Goal: Task Accomplishment & Management: Manage account settings

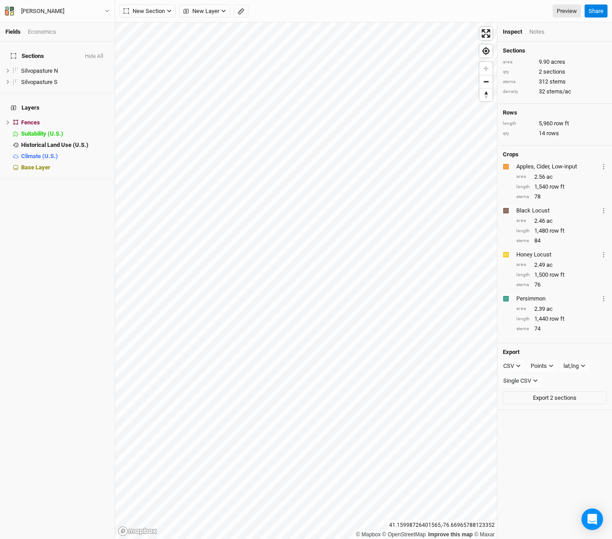
drag, startPoint x: 0, startPoint y: 0, endPoint x: 33, endPoint y: 233, distance: 235.0
click at [108, 10] on icon "button" at bounding box center [107, 11] width 4 height 3
click at [67, 24] on button "Back" at bounding box center [74, 25] width 71 height 12
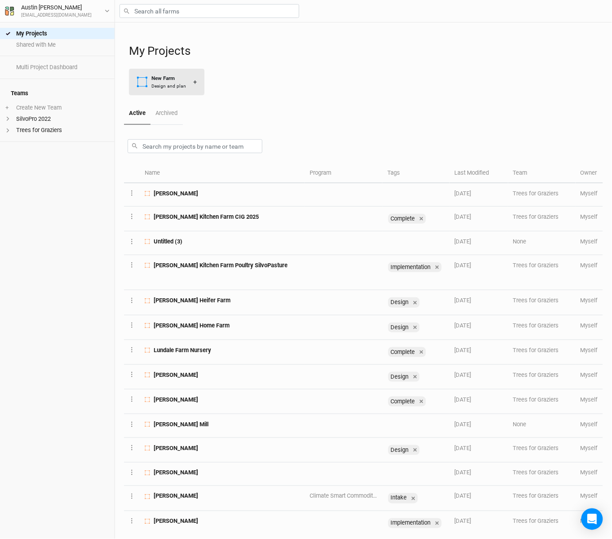
click at [155, 81] on div "New Farm" at bounding box center [168, 79] width 35 height 8
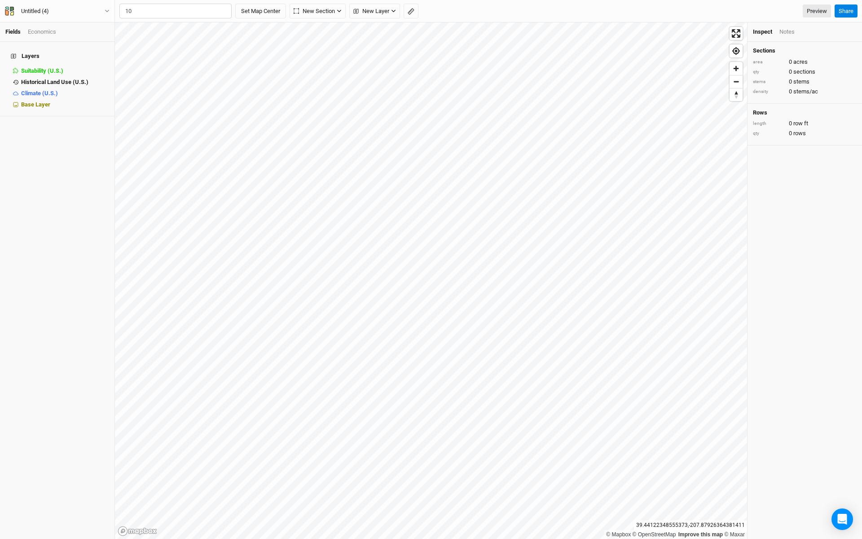
type input "1"
click at [164, 42] on div "[GEOGRAPHIC_DATA], [US_STATE] 17821, [GEOGRAPHIC_DATA]" at bounding box center [194, 41] width 112 height 15
type input "[STREET_ADDRESS][US_STATE]"
click at [103, 6] on button "Untitled (4)" at bounding box center [57, 11] width 106 height 10
click at [88, 35] on button "Project Settings" at bounding box center [74, 37] width 71 height 12
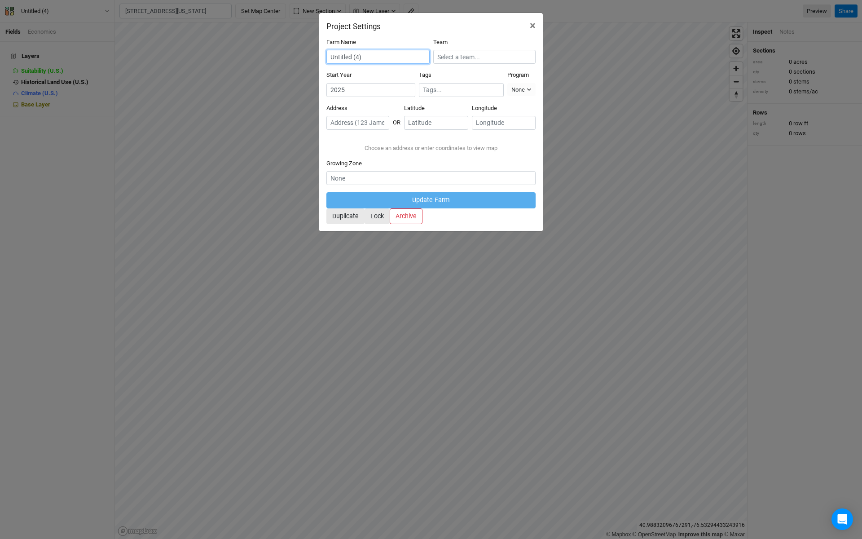
click at [390, 53] on input "Untitled (4)" at bounding box center [378, 57] width 103 height 14
type input "[PERSON_NAME]"
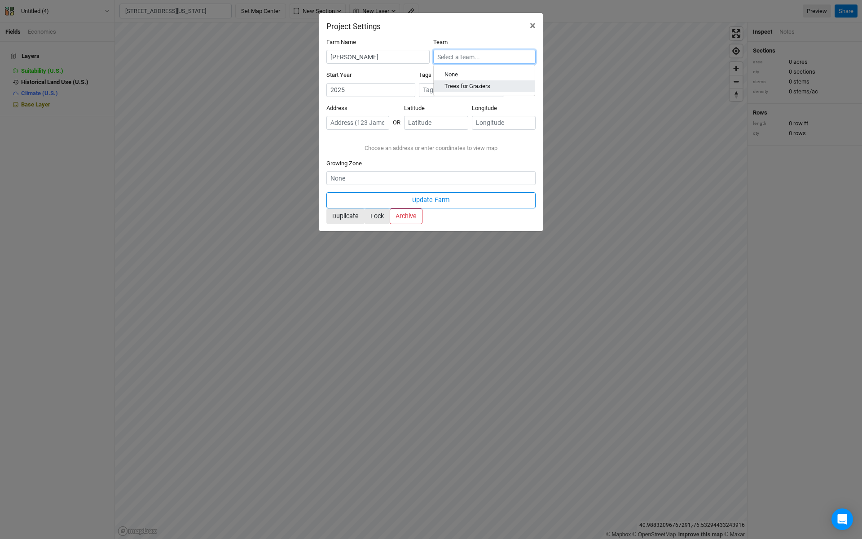
click at [462, 87] on div "Trees for Graziers" at bounding box center [468, 87] width 46 height 8
type input "Trees for Graziers"
click at [362, 90] on input "2025" at bounding box center [371, 90] width 89 height 14
click at [376, 187] on div "[STREET_ADDRESS]" at bounding box center [401, 191] width 112 height 8
type input "[STREET_ADDRESS][US_STATE]"
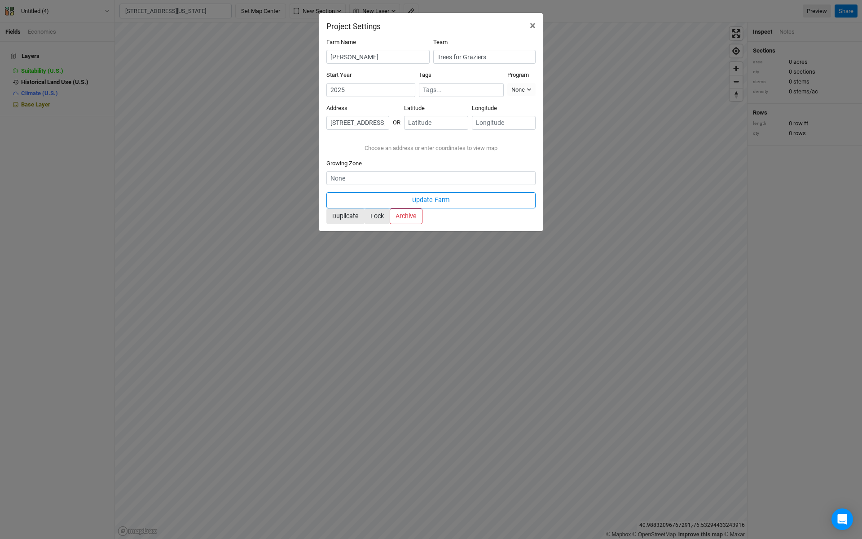
type input "40.98529"
type input "-76.5304"
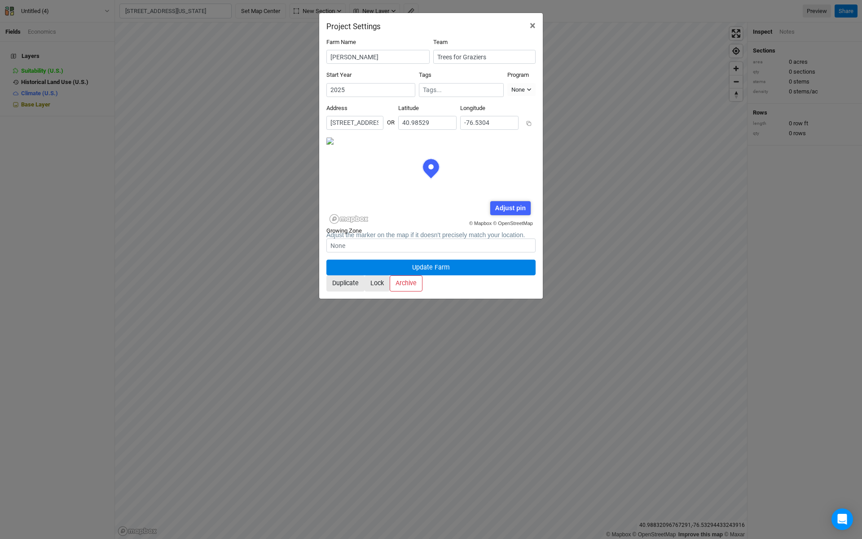
scroll to position [45, 104]
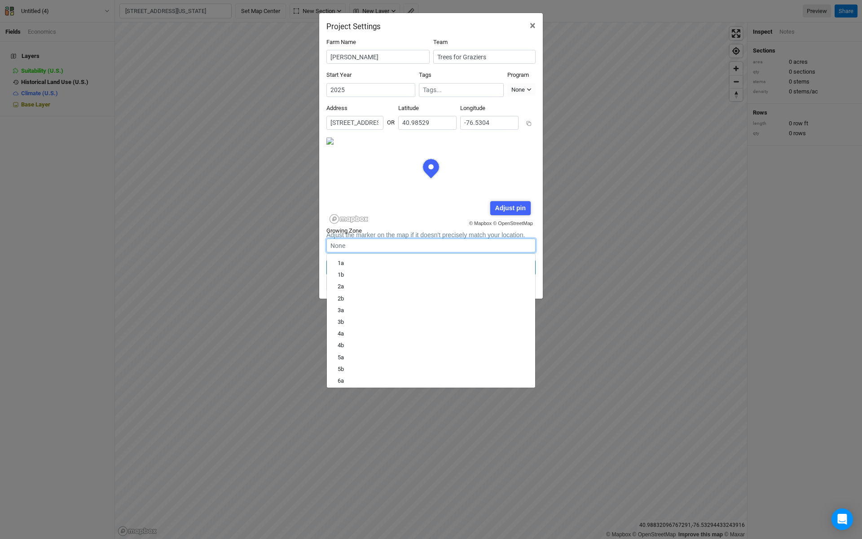
click at [410, 243] on input "text" at bounding box center [431, 246] width 209 height 14
click at [411, 329] on div "6b" at bounding box center [431, 333] width 187 height 8
type input "6b"
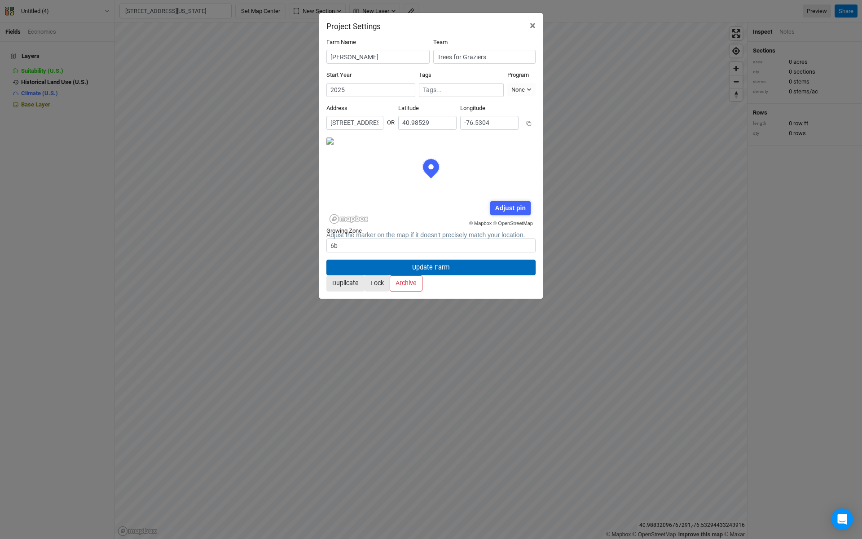
click at [478, 260] on button "Update Farm" at bounding box center [431, 268] width 209 height 16
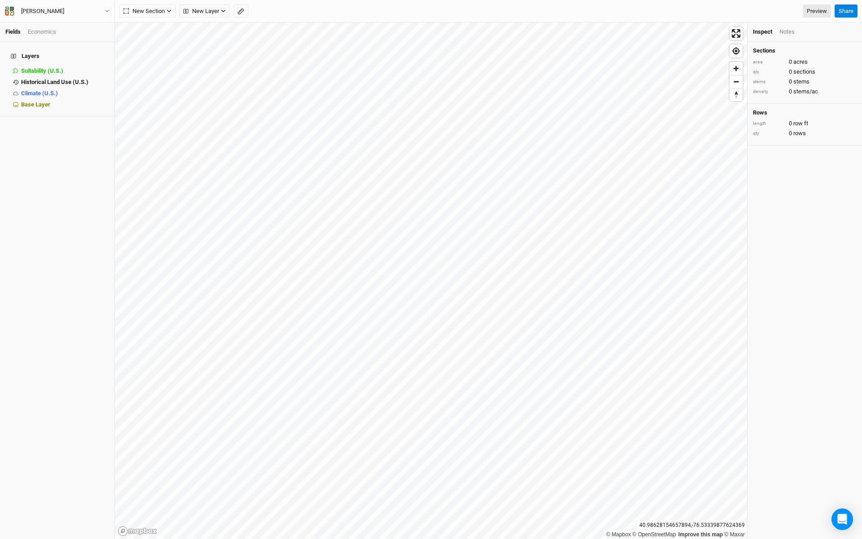
click at [164, 11] on span "New Section" at bounding box center [144, 11] width 41 height 9
click at [150, 25] on div "Grid" at bounding box center [145, 30] width 13 height 10
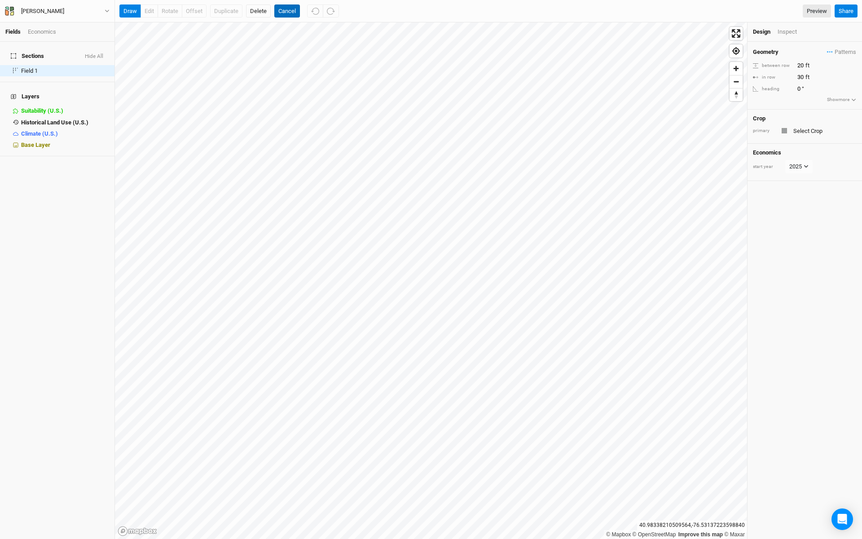
click at [295, 13] on button "Cancel" at bounding box center [287, 10] width 26 height 13
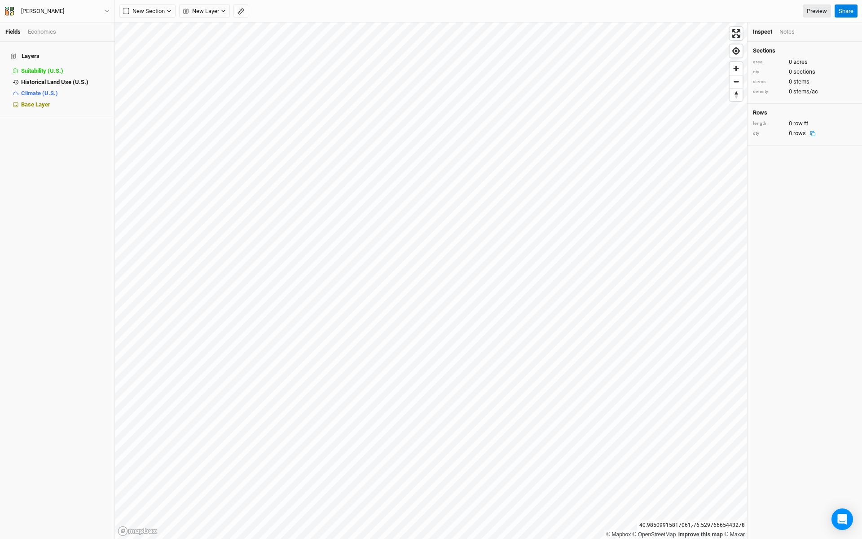
click at [611, 33] on div "Notes" at bounding box center [787, 32] width 15 height 8
click at [611, 32] on div "Inspect" at bounding box center [762, 32] width 19 height 8
click at [23, 49] on h4 "Layers" at bounding box center [57, 56] width 104 height 18
click at [33, 101] on span "Base Layer" at bounding box center [35, 104] width 29 height 7
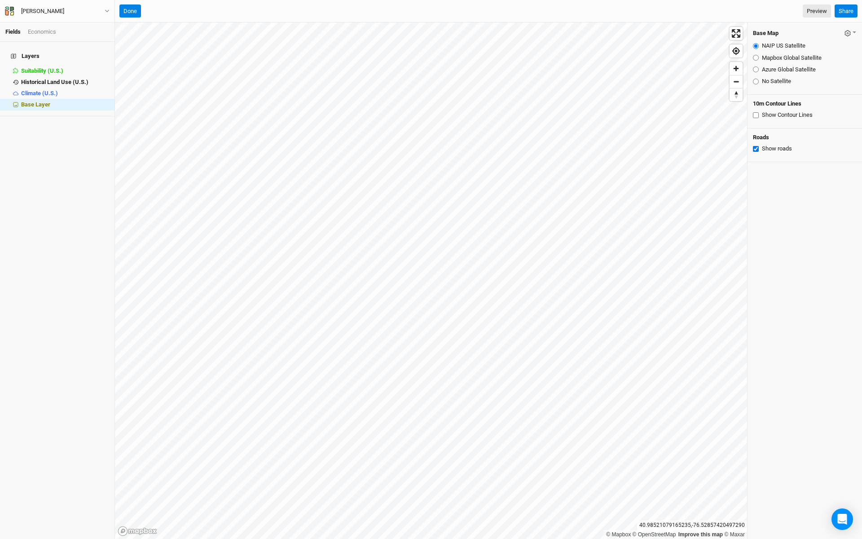
click at [611, 112] on input "Show Contour Lines" at bounding box center [756, 115] width 6 height 6
checkbox input "true"
drag, startPoint x: 130, startPoint y: 13, endPoint x: 19, endPoint y: 505, distance: 505.1
click at [130, 13] on button "Done" at bounding box center [130, 10] width 22 height 13
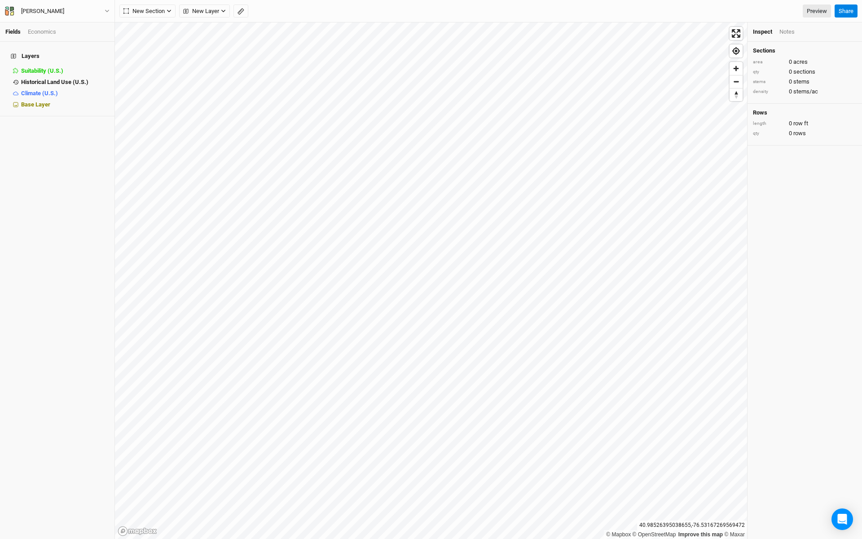
drag, startPoint x: 164, startPoint y: 11, endPoint x: 54, endPoint y: 504, distance: 505.0
click at [164, 11] on span "New Section" at bounding box center [144, 11] width 41 height 9
click at [155, 26] on button "Grid" at bounding box center [155, 30] width 71 height 14
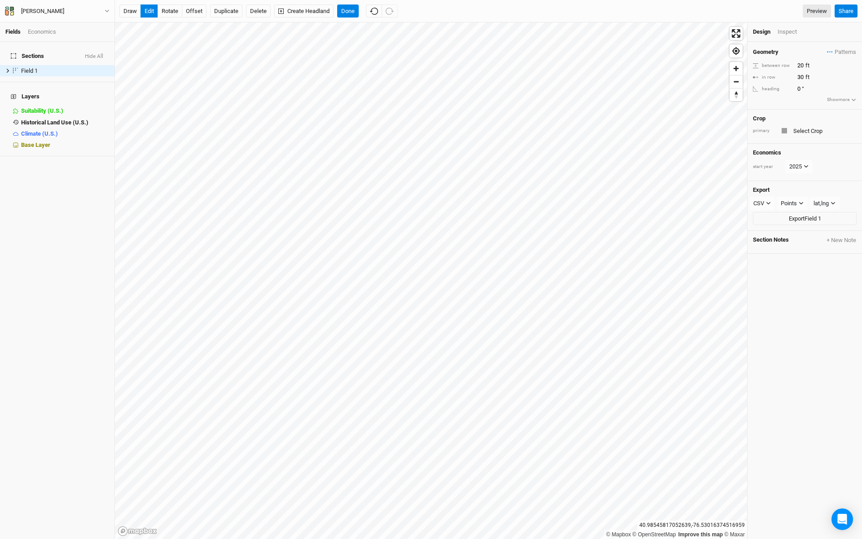
drag, startPoint x: 177, startPoint y: 10, endPoint x: 66, endPoint y: 503, distance: 505.5
click at [177, 10] on button "rotate" at bounding box center [170, 10] width 25 height 13
type input "79.6"
click at [611, 78] on input "30" at bounding box center [834, 77] width 78 height 10
type input "3"
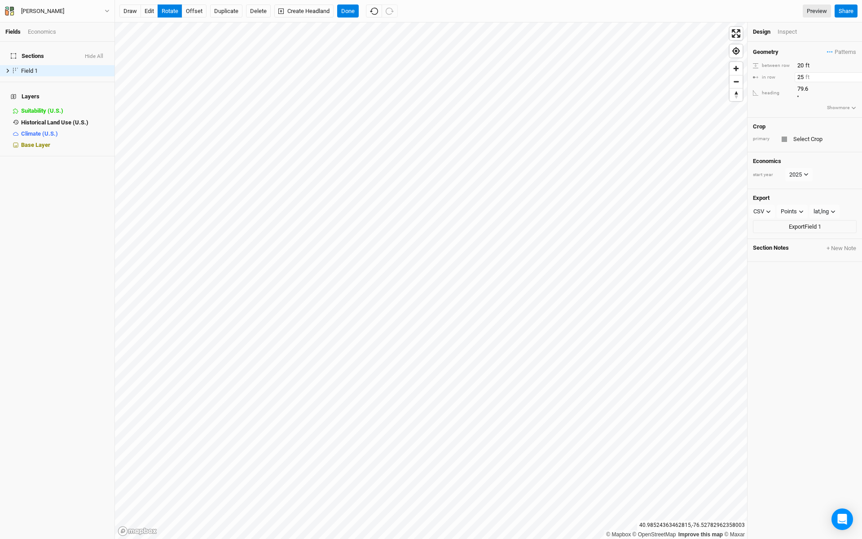
type input "26"
click at [611, 66] on input "20" at bounding box center [834, 66] width 78 height 10
type input "60"
drag, startPoint x: 198, startPoint y: 11, endPoint x: 87, endPoint y: 504, distance: 505.1
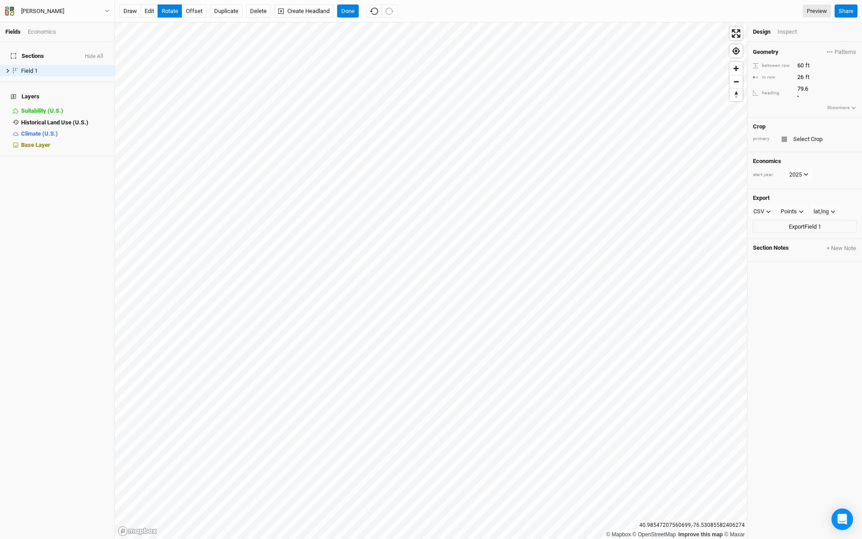
click at [198, 11] on button "offset" at bounding box center [194, 10] width 25 height 13
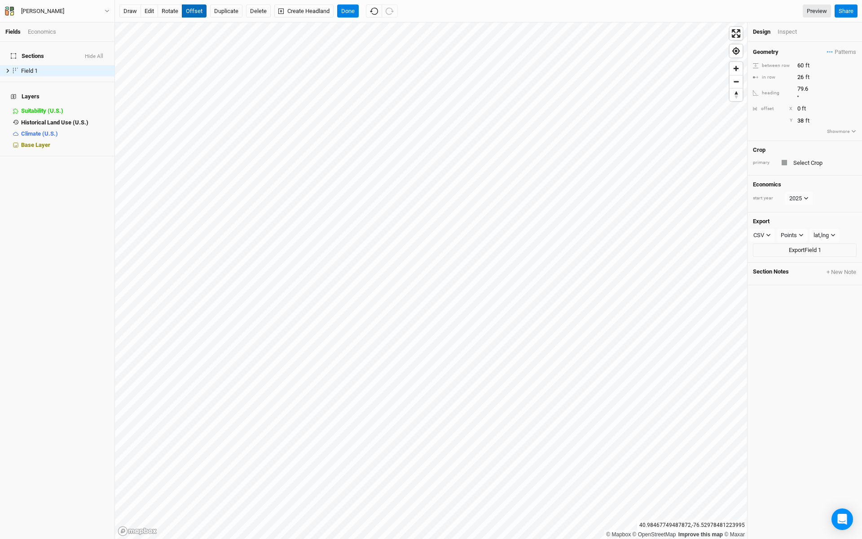
type input "39"
click at [347, 8] on button "Done" at bounding box center [348, 10] width 22 height 13
click at [611, 160] on input "text" at bounding box center [824, 162] width 66 height 11
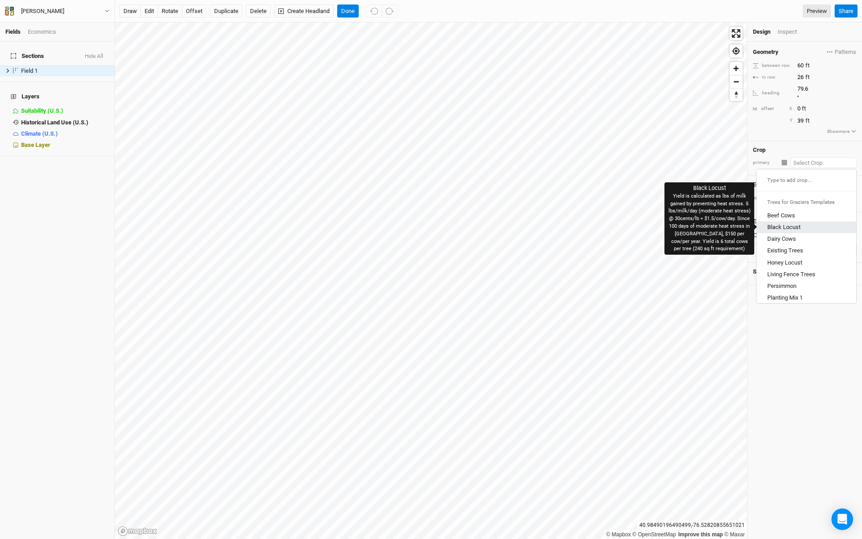
click at [611, 223] on div "Black Locust" at bounding box center [784, 227] width 33 height 8
type input "Black Locust"
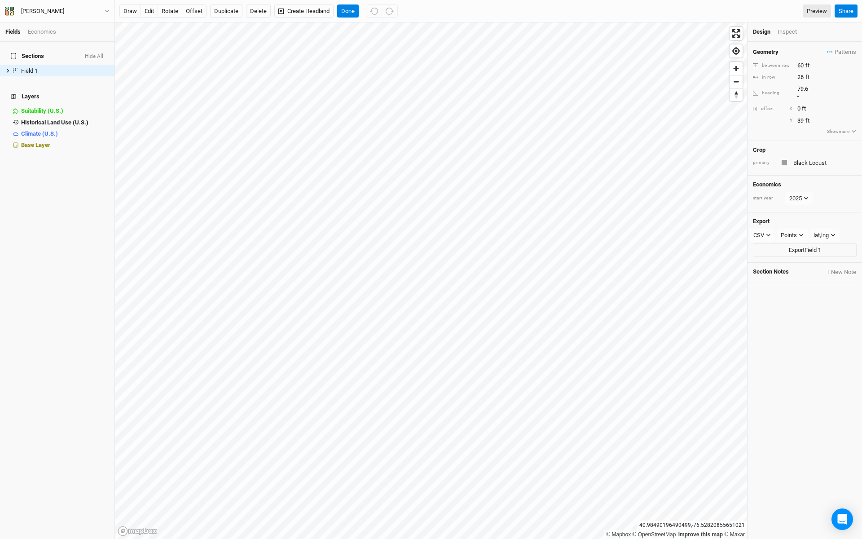
type input "40"
type input "20"
click at [611, 65] on input "40" at bounding box center [834, 66] width 78 height 10
type input "60"
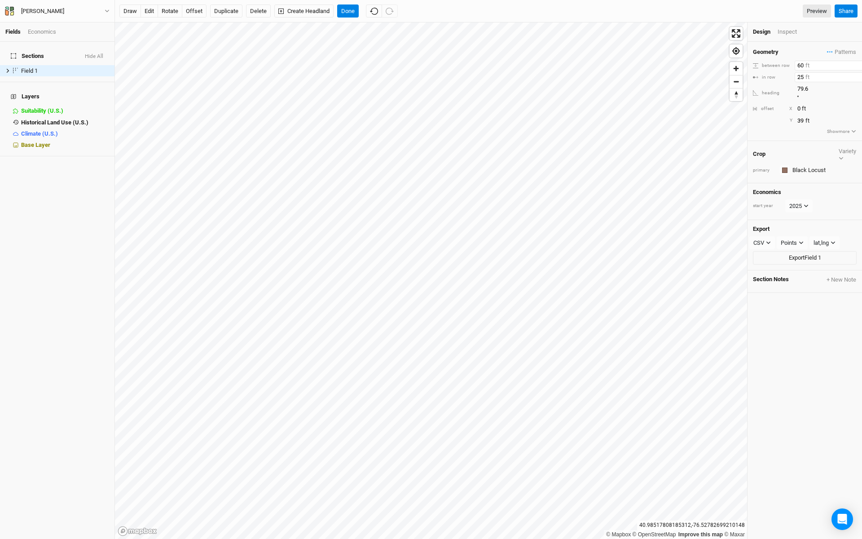
type input "25"
click at [611, 318] on div "Geometry Patterns ＋ New in-row pattern between row 60 ft in row 25 ft heading 7…" at bounding box center [805, 290] width 115 height 497
click at [611, 31] on div "Inspect" at bounding box center [794, 32] width 32 height 8
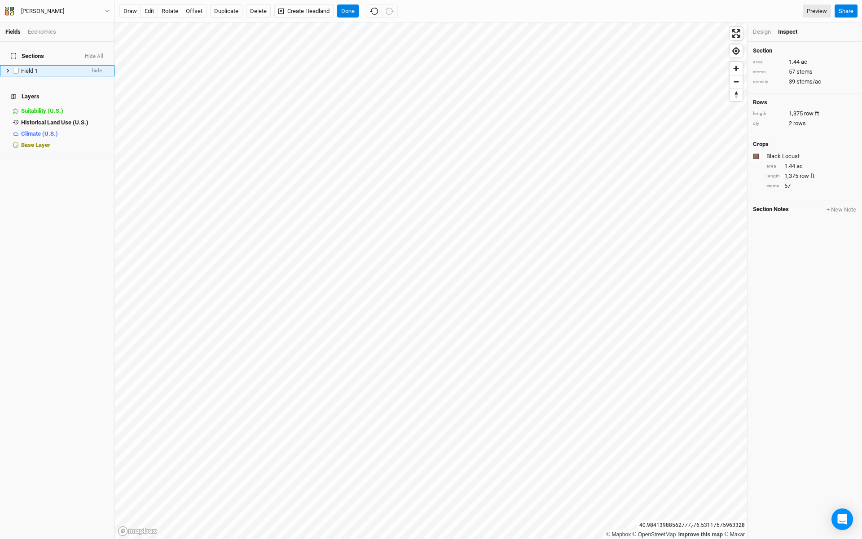
click at [34, 67] on span "Field 1" at bounding box center [29, 70] width 17 height 7
type input "{"
type input "Phase One - Black Locusts"
click at [351, 17] on button "Done" at bounding box center [348, 10] width 22 height 13
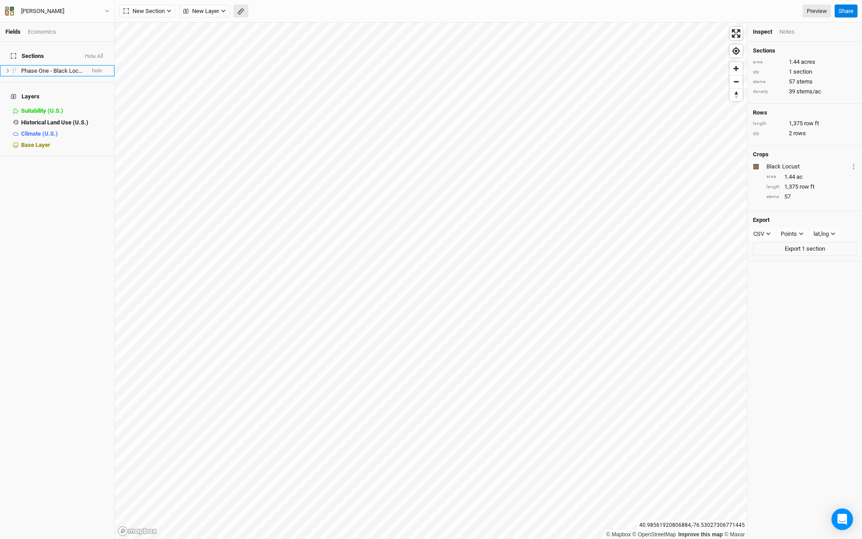
click at [243, 10] on rect "button" at bounding box center [241, 12] width 6 height 6
click at [40, 67] on span "Phase One - Black Locusts" at bounding box center [55, 70] width 69 height 7
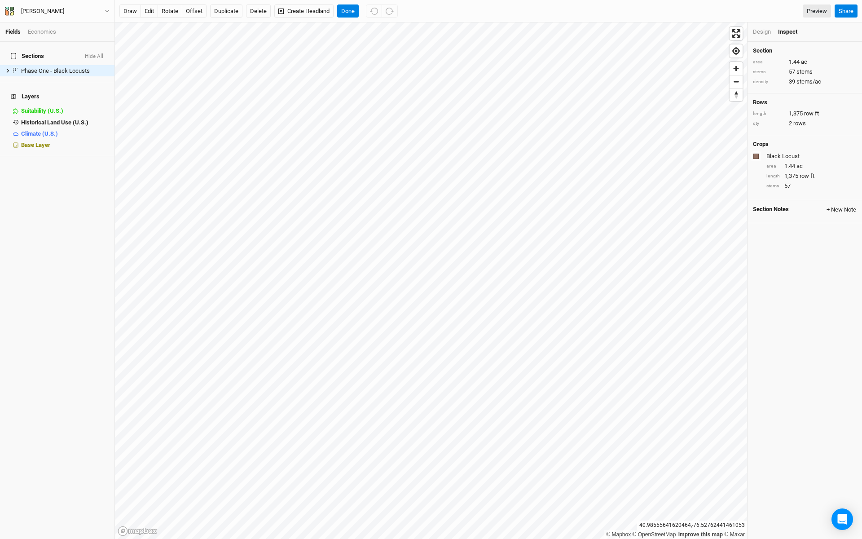
click at [611, 206] on button "+ New Note" at bounding box center [842, 210] width 31 height 8
type input "Black locusts for shade"
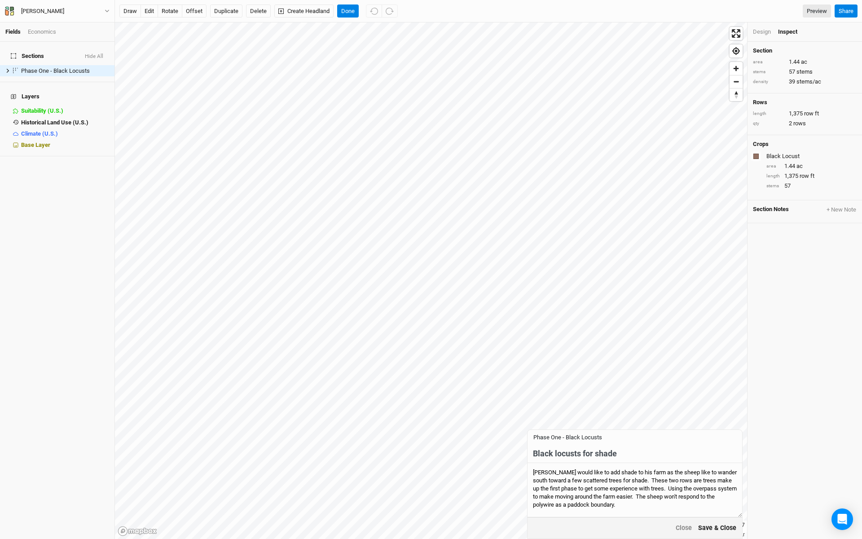
type textarea "[PERSON_NAME] would like to add shade to his farm as the sheep like to wander s…"
click at [611, 526] on button "Save & Close" at bounding box center [717, 528] width 39 height 10
click at [611, 526] on button "Close" at bounding box center [728, 528] width 17 height 10
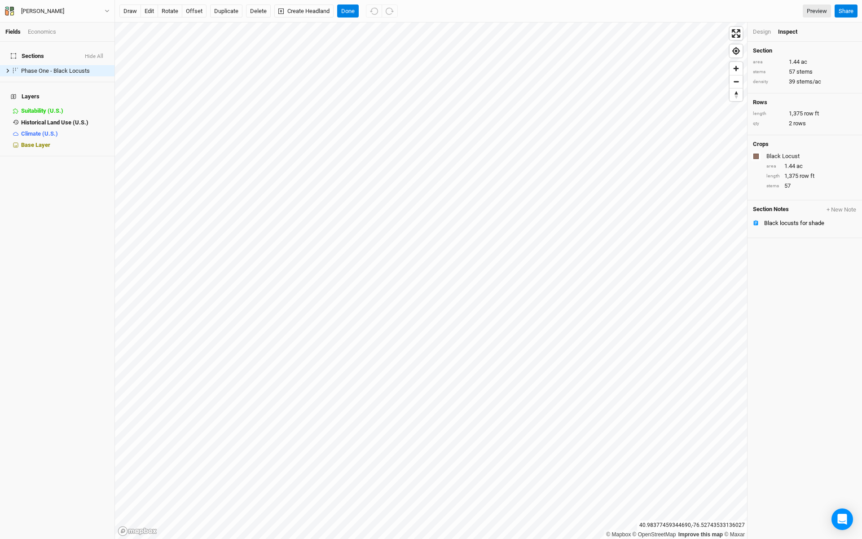
scroll to position [0, 0]
click at [611, 217] on li "Black locusts for shade" at bounding box center [805, 222] width 115 height 11
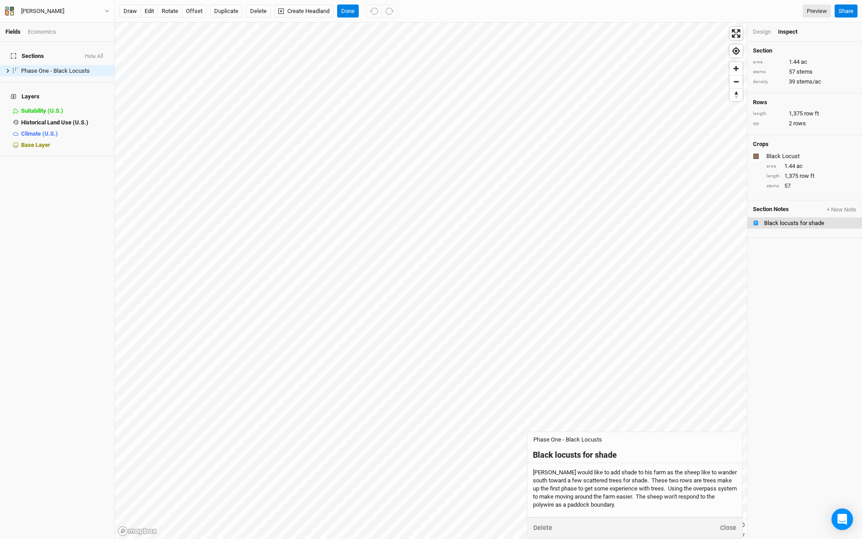
click at [611, 497] on div "[PERSON_NAME] would like to add shade to his farm as the sheep like to wander s…" at bounding box center [635, 489] width 204 height 41
click at [611, 499] on textarea "[PERSON_NAME] would like to add shade to his farm as the sheep like to wander s…" at bounding box center [635, 490] width 215 height 54
type textarea "[PERSON_NAME] would like to add shade to his farm as the sheep like to wander s…"
click at [611, 527] on button "Save & Close" at bounding box center [717, 528] width 39 height 10
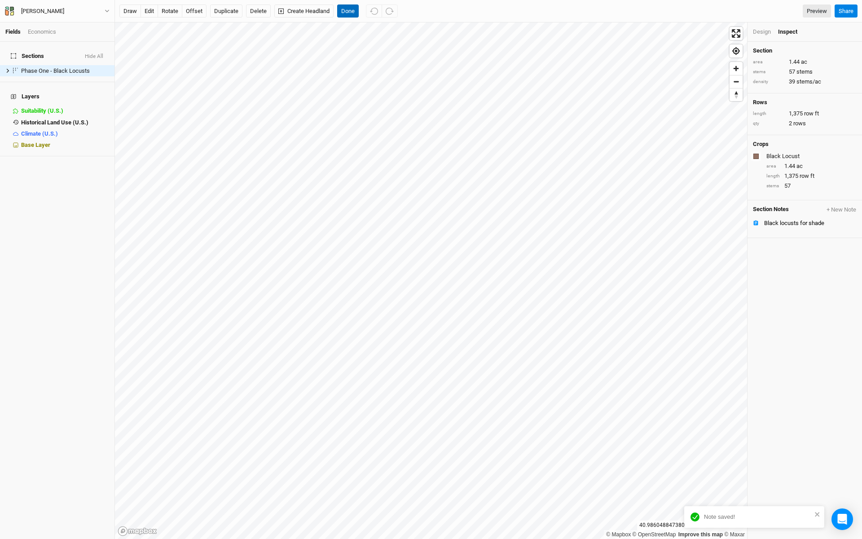
click at [349, 10] on button "Done" at bounding box center [348, 10] width 22 height 13
